Goal: Check status: Check status

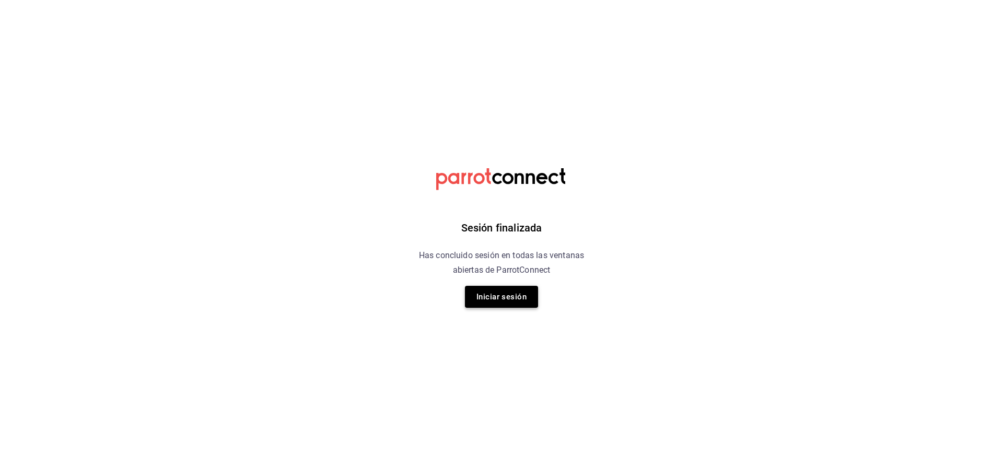
click at [502, 286] on button "Iniciar sesión" at bounding box center [501, 297] width 73 height 22
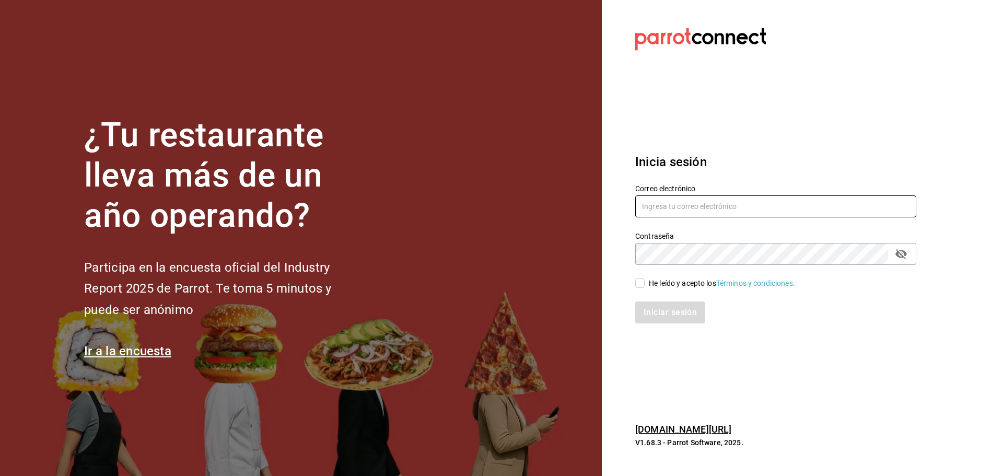
type input "[EMAIL_ADDRESS][DOMAIN_NAME]"
click at [641, 283] on input "He leído y acepto los Términos y condiciones." at bounding box center [639, 282] width 9 height 9
checkbox input "true"
click at [650, 308] on button "Iniciar sesión" at bounding box center [670, 312] width 71 height 22
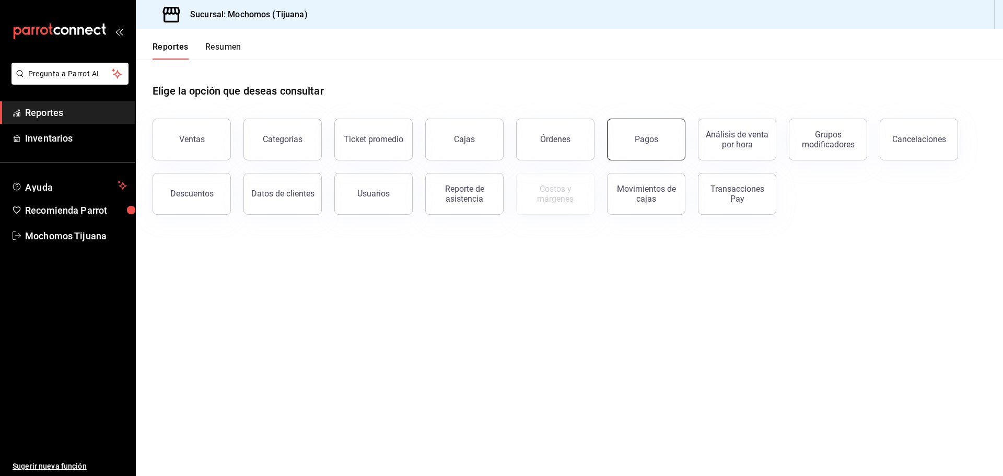
click at [628, 146] on button "Pagos" at bounding box center [646, 140] width 78 height 42
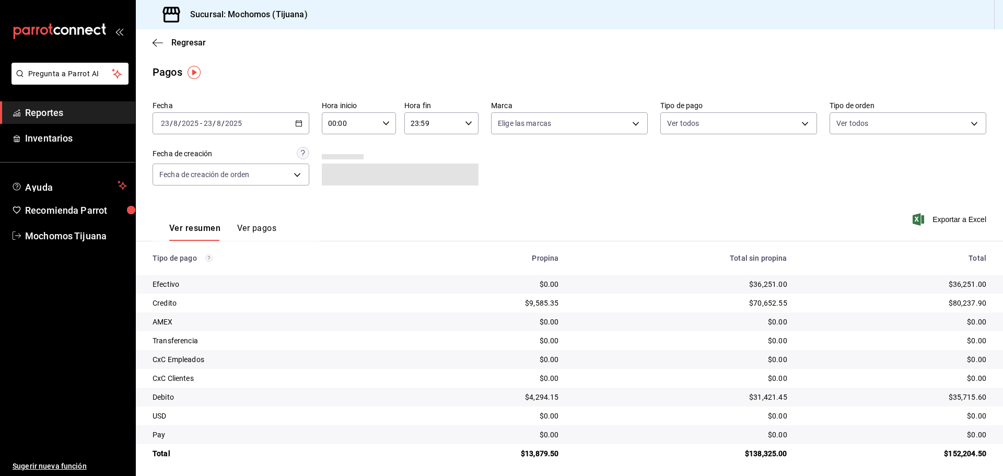
click at [382, 121] on icon "button" at bounding box center [385, 123] width 7 height 7
click at [276, 126] on div at bounding box center [501, 238] width 1003 height 476
click at [282, 123] on div "[DATE] [DATE] - [DATE] [DATE]" at bounding box center [231, 123] width 157 height 22
click at [241, 152] on span "Hoy" at bounding box center [201, 154] width 81 height 11
click at [385, 123] on \(Stroke\) "button" at bounding box center [386, 123] width 6 height 4
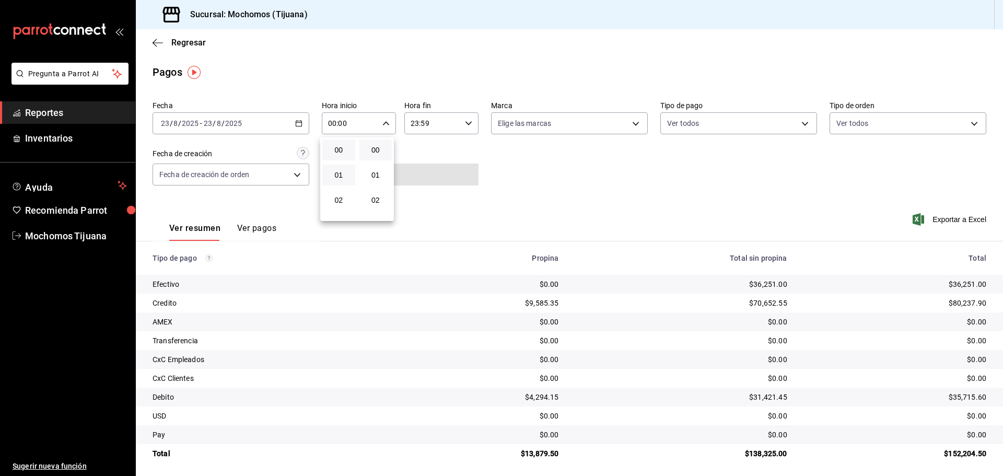
scroll to position [104, 0]
click at [343, 147] on span "04" at bounding box center [339, 146] width 20 height 8
type input "04:00"
click at [798, 121] on div at bounding box center [501, 238] width 1003 height 476
click at [798, 121] on body "Pregunta a Parrot AI Reportes Inventarios Ayuda Recomienda Parrot Mochomos Tiju…" at bounding box center [501, 238] width 1003 height 476
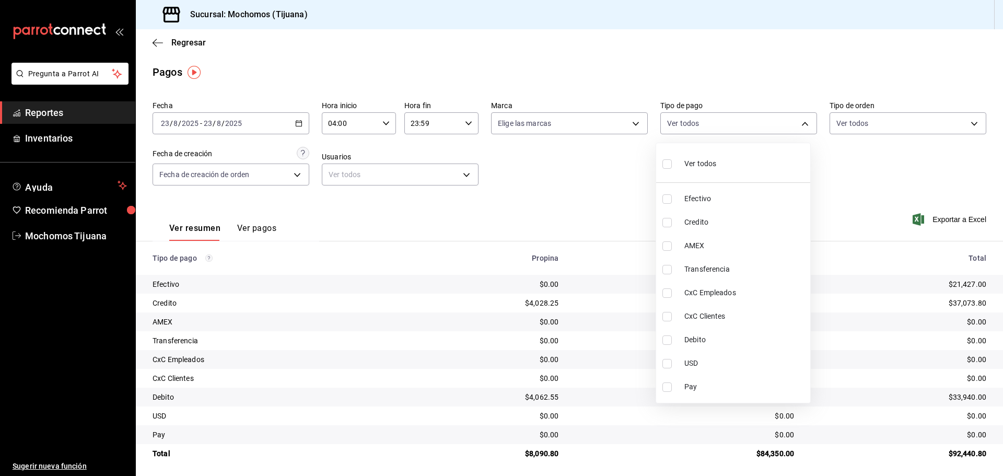
click at [704, 223] on span "Credito" at bounding box center [745, 222] width 122 height 11
type input "a27a072c-b141-4985-9f83-ae60dbe2196b"
checkbox input "true"
click at [718, 336] on span "Debito" at bounding box center [750, 339] width 122 height 11
type input "a27a072c-b141-4985-9f83-ae60dbe2196b,b7370aa5-450f-4a05-bab4-2784151f97fb"
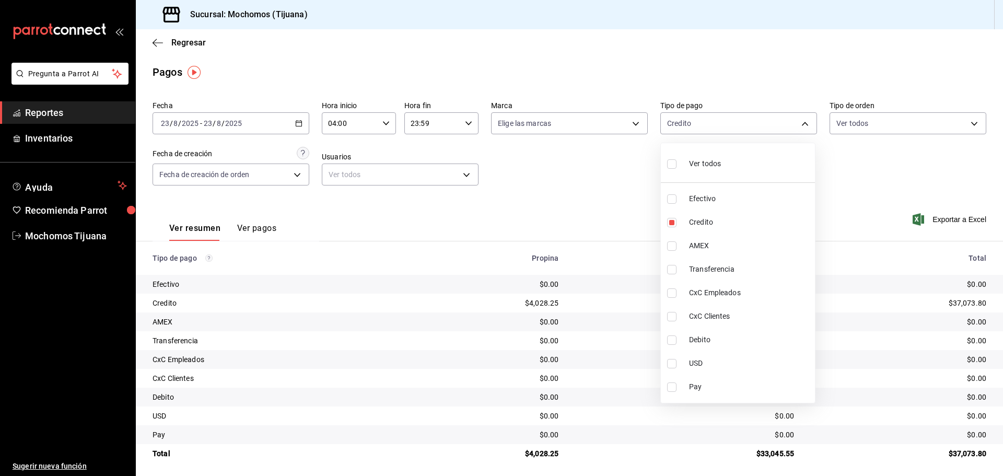
checkbox input "true"
